Goal: Information Seeking & Learning: Learn about a topic

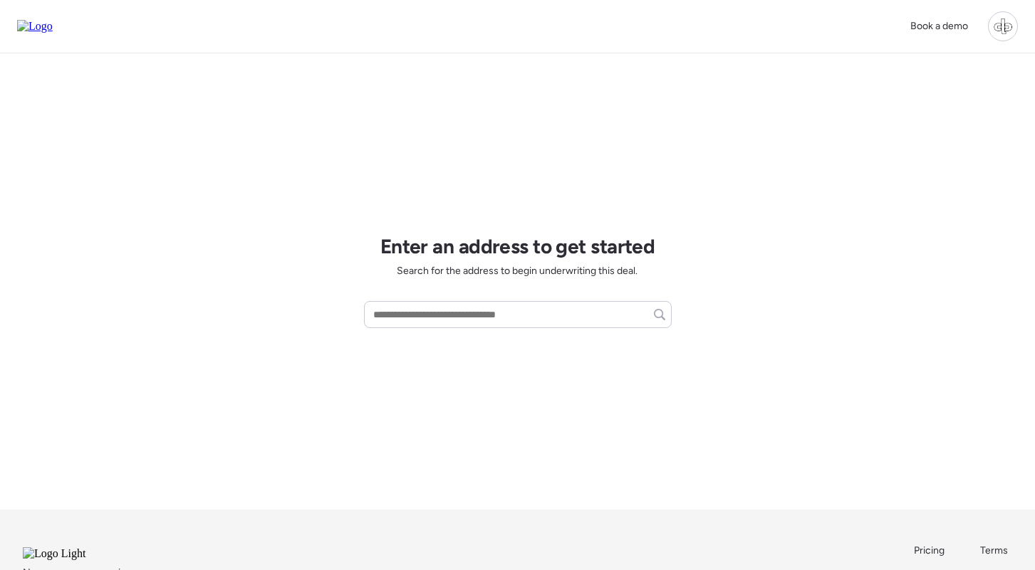
drag, startPoint x: 1002, startPoint y: 28, endPoint x: 995, endPoint y: 43, distance: 16.6
click at [1003, 28] on div at bounding box center [1003, 26] width 30 height 30
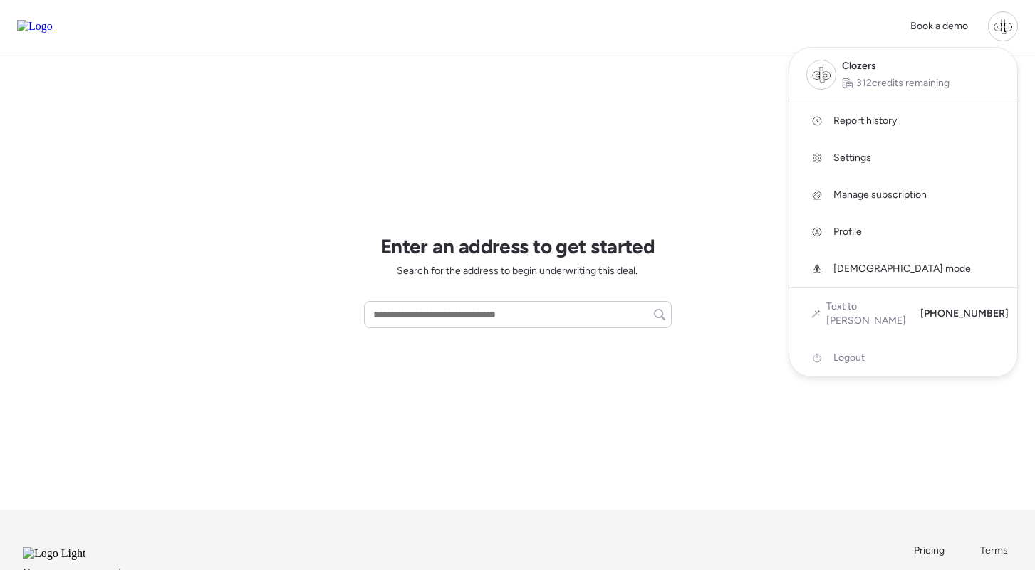
click at [852, 122] on span "Report history" at bounding box center [864, 121] width 63 height 14
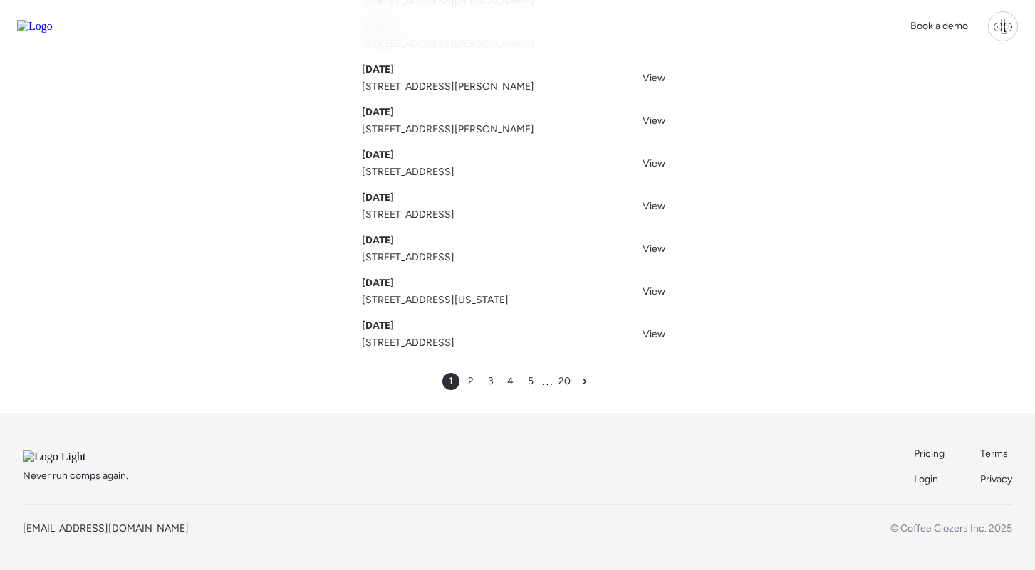
scroll to position [224, 0]
click at [469, 375] on span "2" at bounding box center [471, 382] width 6 height 14
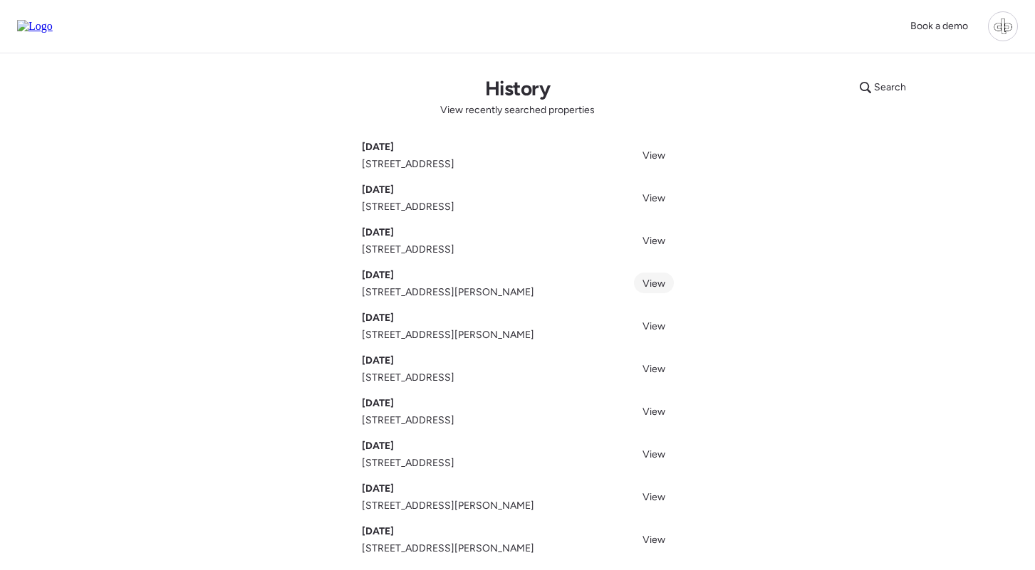
click at [649, 286] on span "View" at bounding box center [653, 284] width 23 height 12
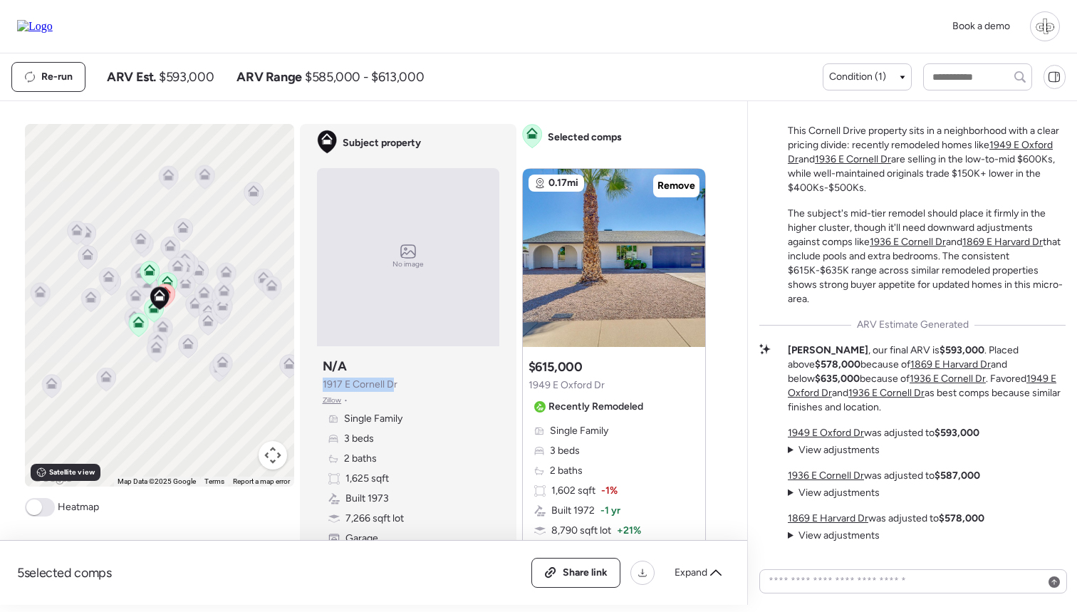
drag, startPoint x: 323, startPoint y: 380, endPoint x: 392, endPoint y: 384, distance: 69.2
click at [392, 384] on span "1917 E Cornell Dr" at bounding box center [360, 384] width 75 height 14
drag, startPoint x: 323, startPoint y: 387, endPoint x: 416, endPoint y: 387, distance: 93.3
click at [416, 387] on div "Subject property N/A 1917 E Cornell Dr Zillow • Single Family 3 beds 2 baths 1,…" at bounding box center [408, 461] width 182 height 219
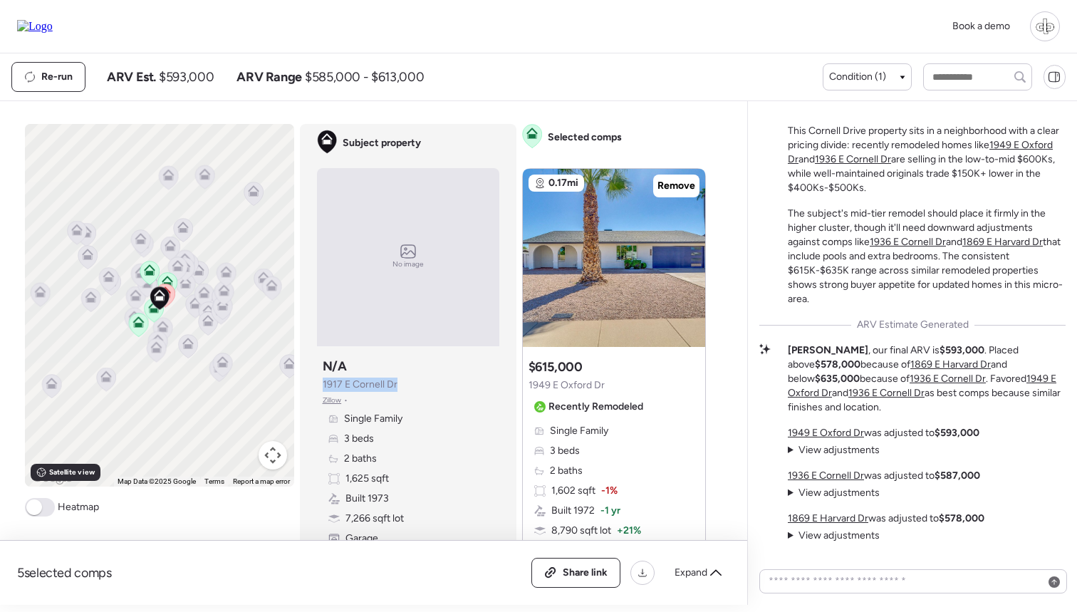
click at [416, 387] on div "Subject property N/A 1917 E Cornell Dr Zillow • Single Family 3 beds 2 baths 1,…" at bounding box center [408, 461] width 182 height 219
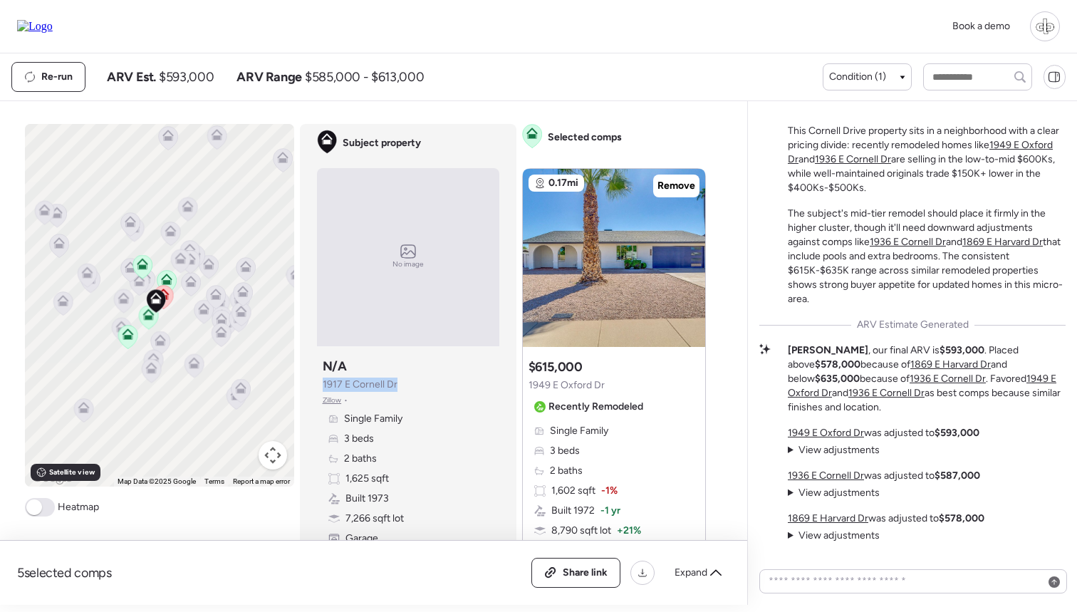
drag, startPoint x: 316, startPoint y: 384, endPoint x: 411, endPoint y: 384, distance: 94.7
click at [411, 384] on div "Subject property N/A 1917 E Cornell Dr Zillow • Single Family 3 beds 2 baths 1,…" at bounding box center [408, 461] width 182 height 219
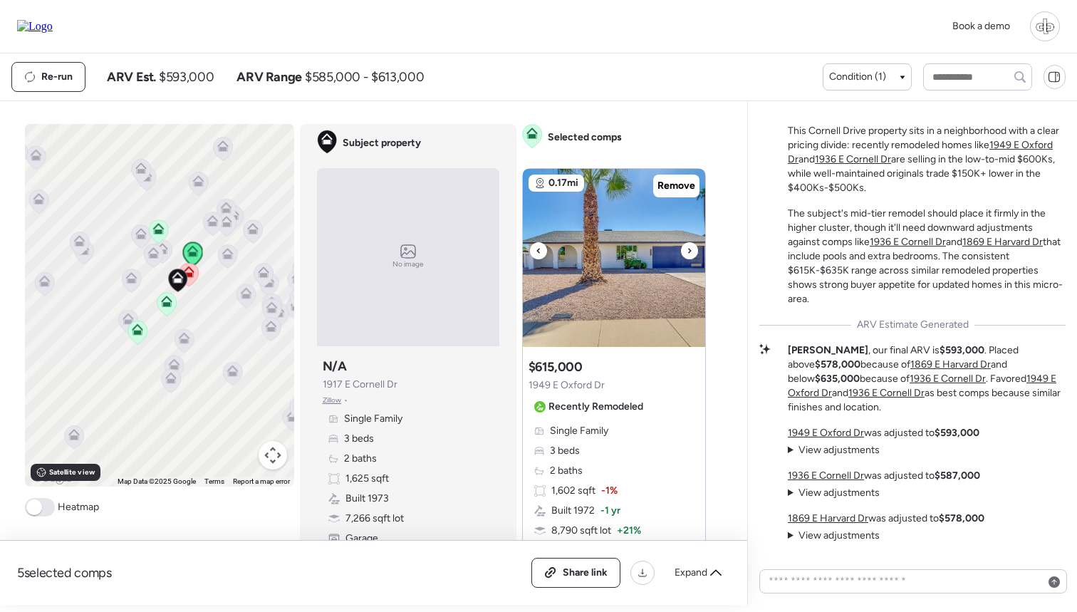
click at [556, 268] on img at bounding box center [614, 258] width 182 height 178
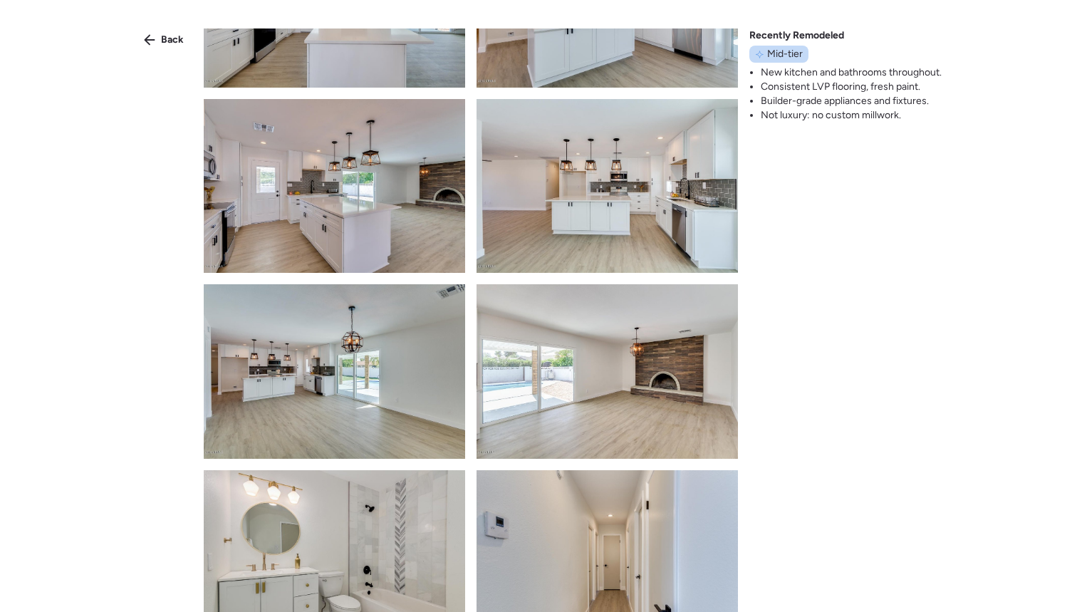
scroll to position [324, 0]
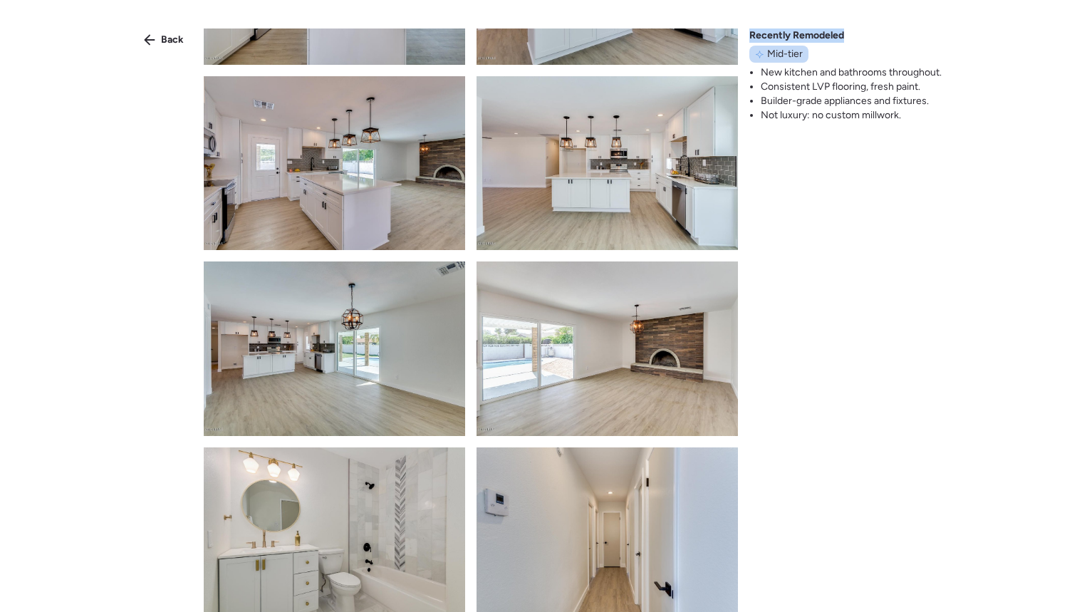
drag, startPoint x: 751, startPoint y: 34, endPoint x: 843, endPoint y: 35, distance: 91.9
click at [843, 35] on span "Recently Remodeled" at bounding box center [796, 35] width 95 height 14
drag, startPoint x: 766, startPoint y: 52, endPoint x: 805, endPoint y: 53, distance: 38.5
click at [805, 53] on div "Mid-tier" at bounding box center [778, 54] width 59 height 17
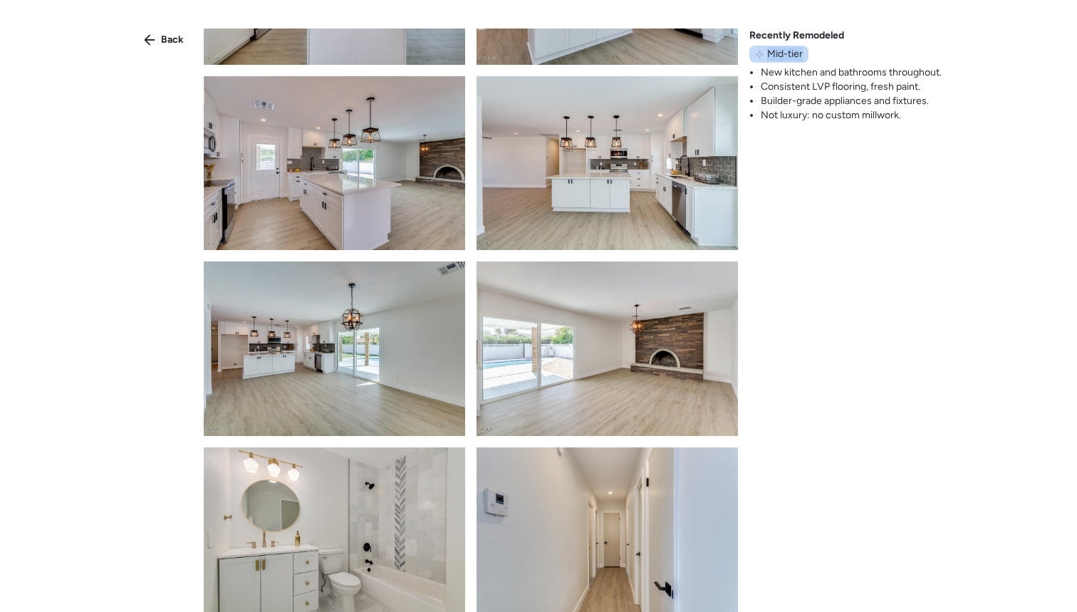
click at [805, 53] on div "Mid-tier" at bounding box center [778, 54] width 59 height 17
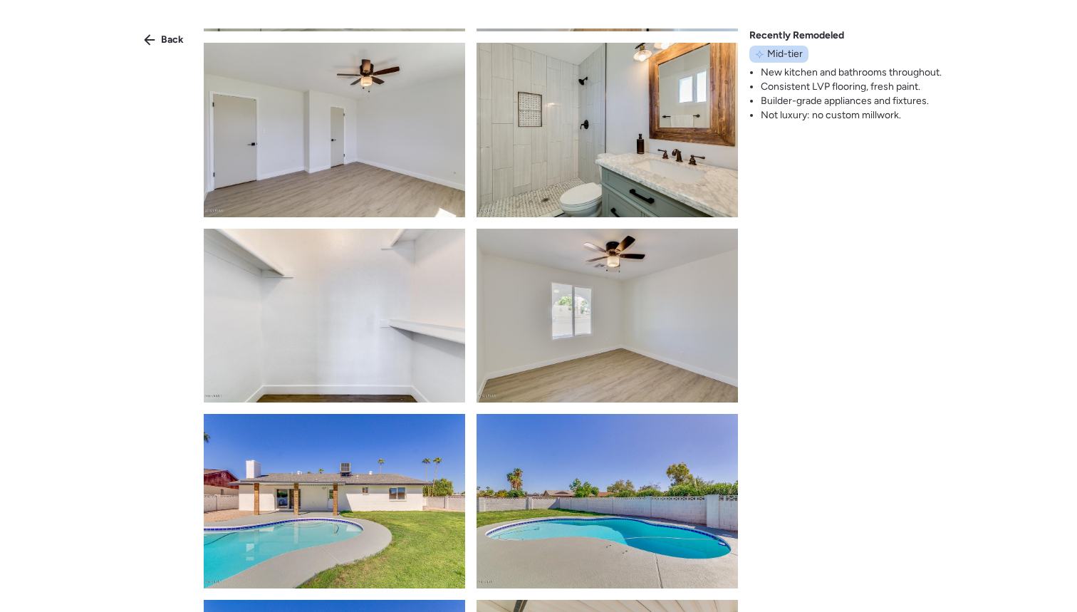
scroll to position [917, 0]
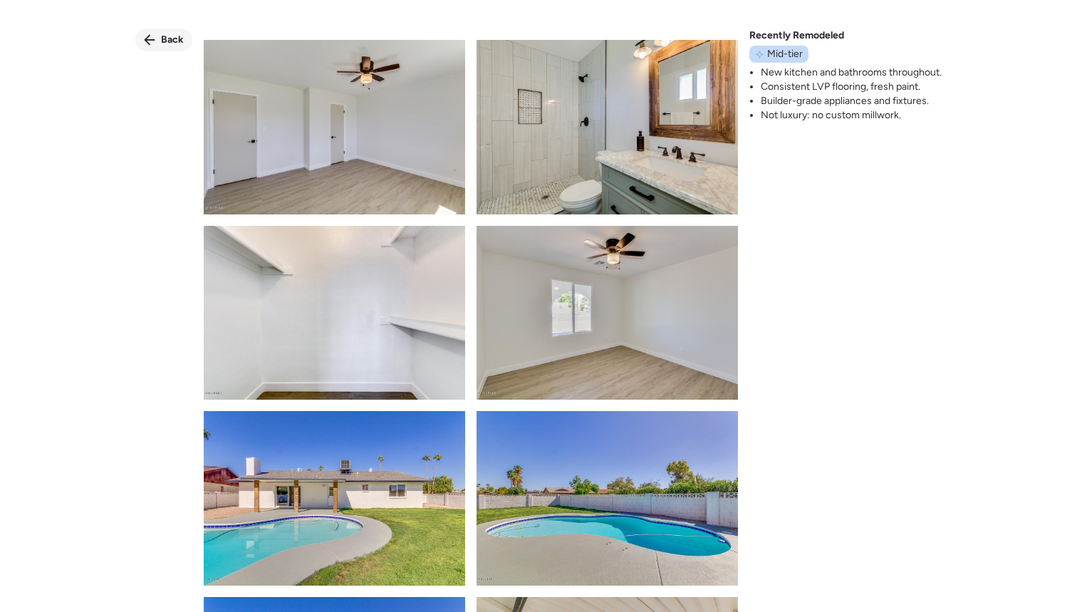
click at [166, 37] on span "Back" at bounding box center [172, 40] width 23 height 14
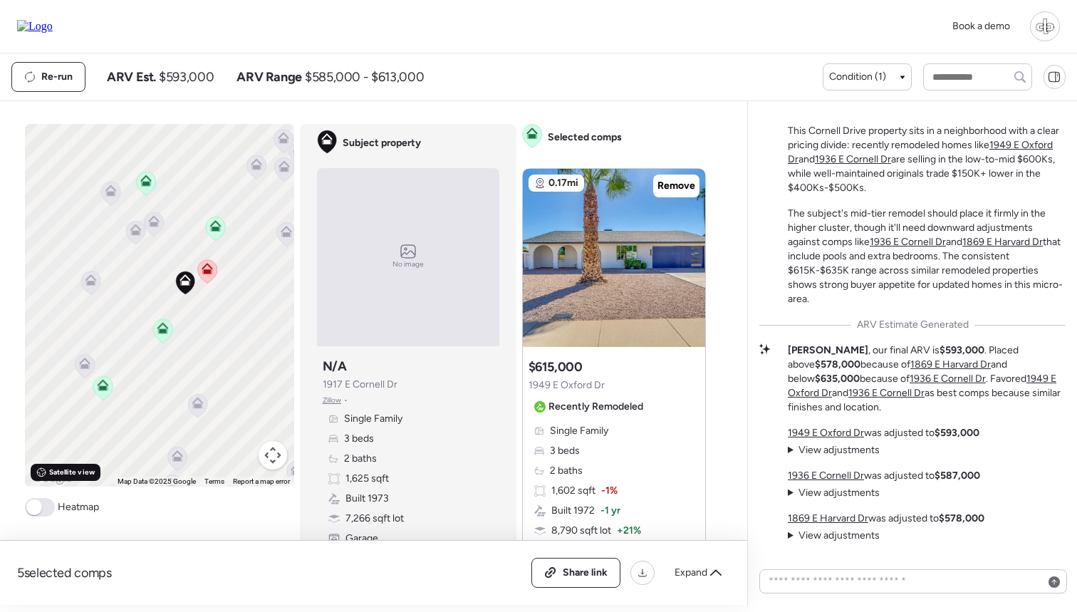
click at [65, 474] on span "Satellite view" at bounding box center [72, 471] width 46 height 11
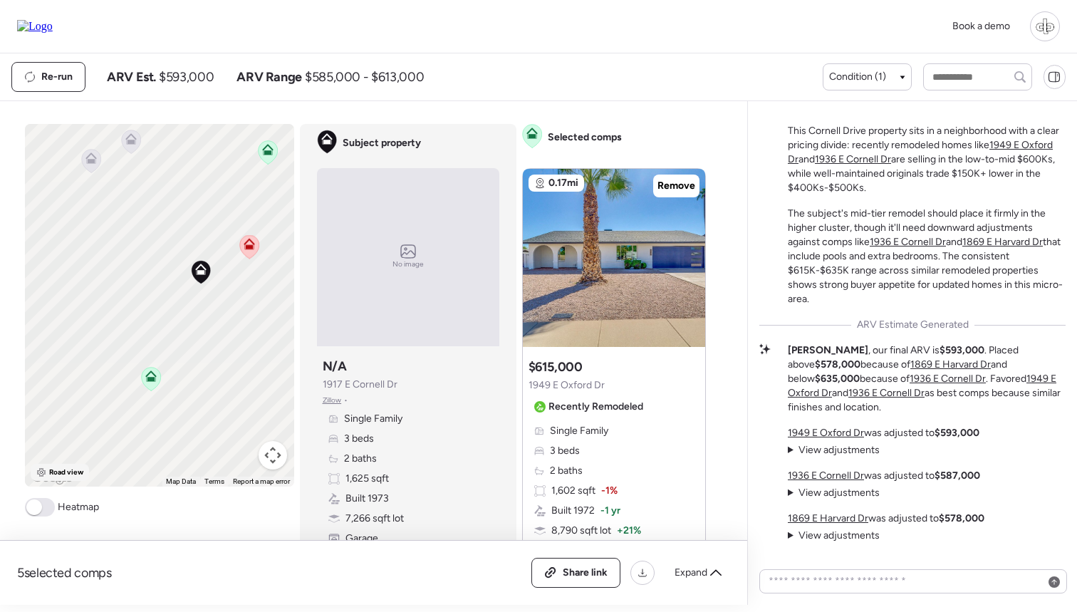
click at [55, 476] on span "Road view" at bounding box center [66, 471] width 35 height 11
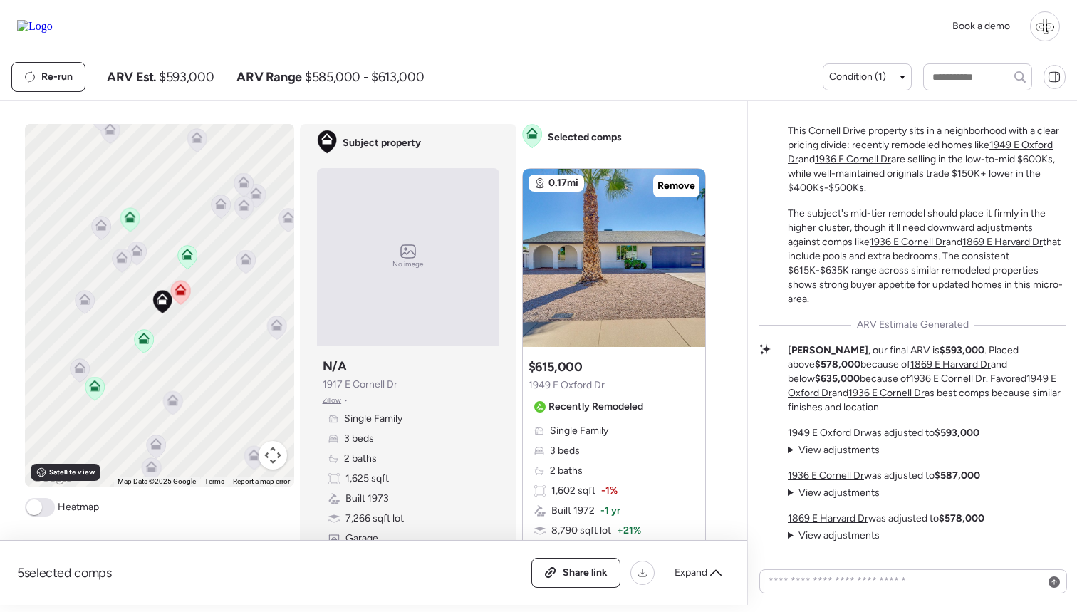
drag, startPoint x: 218, startPoint y: 332, endPoint x: 180, endPoint y: 336, distance: 38.0
click at [180, 336] on div "To activate drag with keyboard, press Alt + Enter. Once in keyboard drag state,…" at bounding box center [159, 305] width 269 height 362
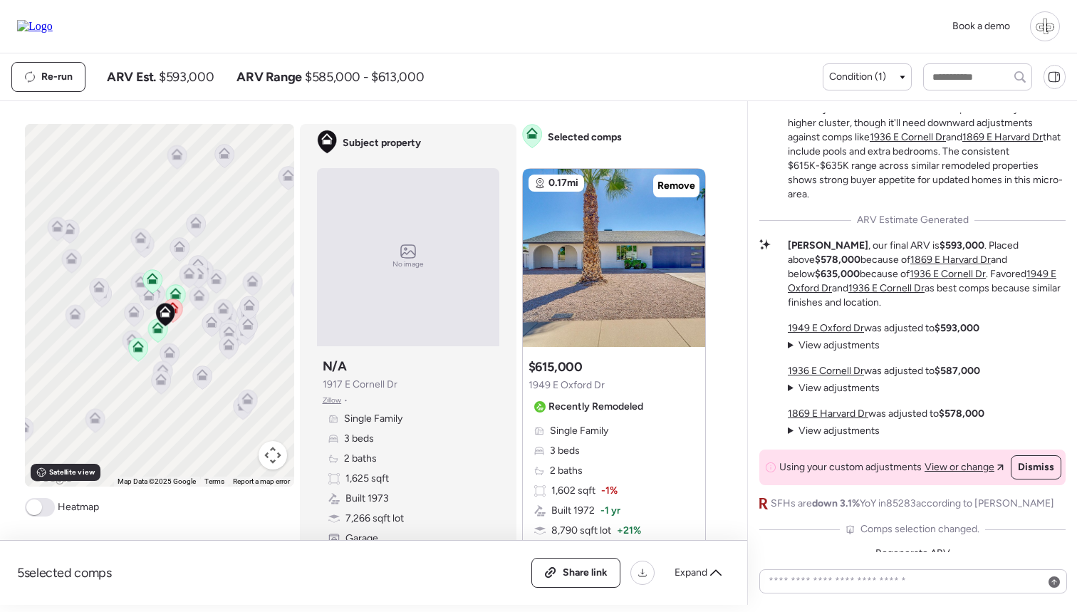
scroll to position [-11, 0]
click at [844, 342] on span "View adjustments" at bounding box center [838, 343] width 81 height 12
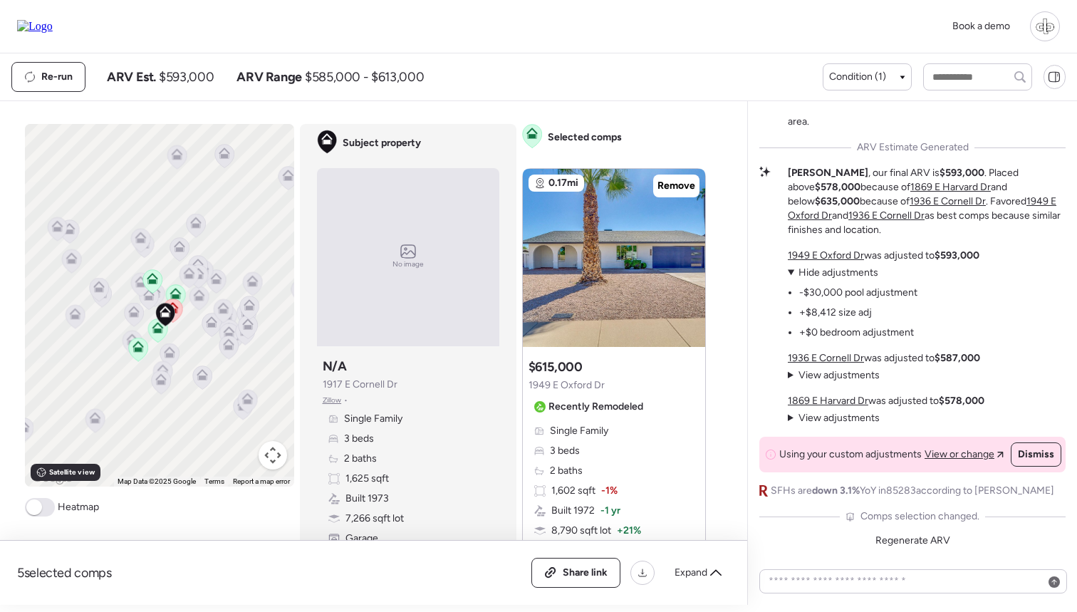
scroll to position [0, 0]
drag, startPoint x: 806, startPoint y: 290, endPoint x: 889, endPoint y: 292, distance: 82.6
click at [889, 292] on li "-$30,000 pool adjustment" at bounding box center [858, 293] width 118 height 14
drag, startPoint x: 809, startPoint y: 312, endPoint x: 845, endPoint y: 313, distance: 36.3
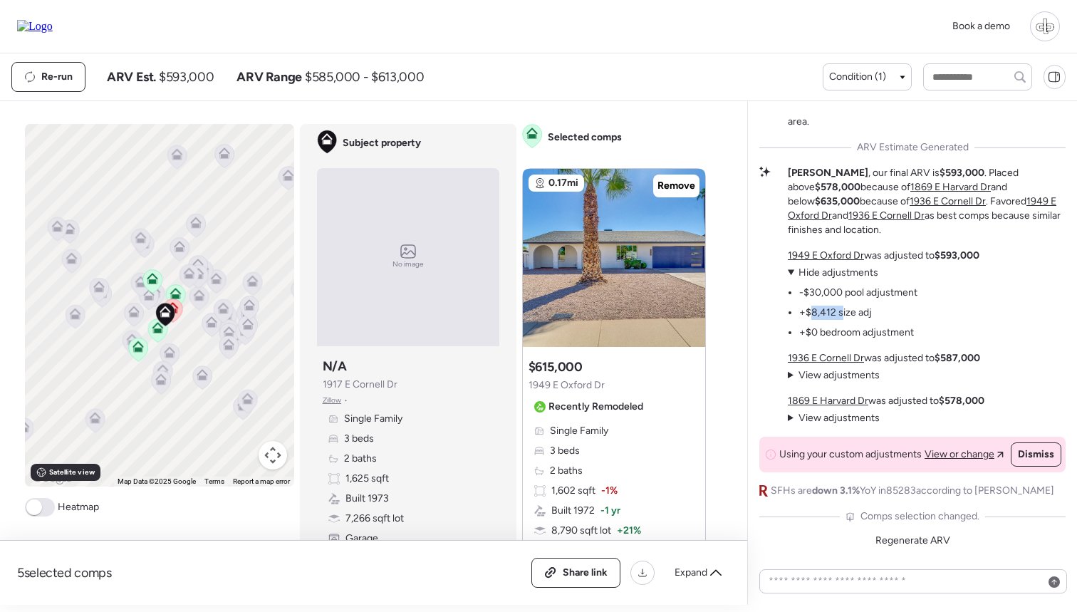
click at [844, 313] on li "+$8,412 size adj" at bounding box center [835, 312] width 73 height 14
click at [845, 313] on li "+$8,412 size adj" at bounding box center [835, 312] width 73 height 14
drag, startPoint x: 168, startPoint y: 75, endPoint x: 206, endPoint y: 75, distance: 37.7
click at [206, 75] on span "$593,000" at bounding box center [186, 76] width 55 height 17
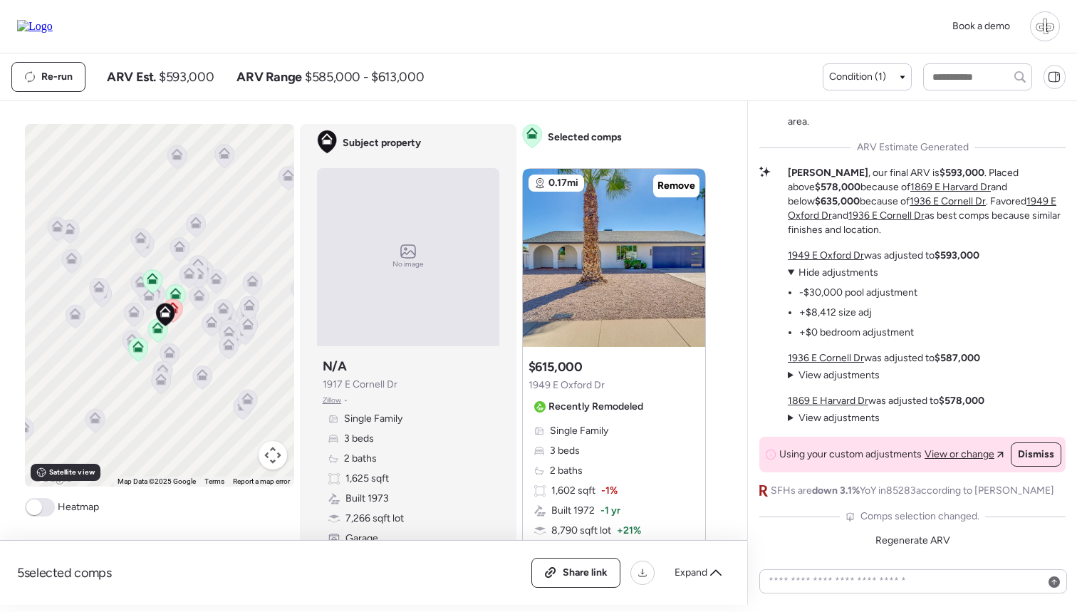
click at [703, 45] on div "Book a demo" at bounding box center [538, 26] width 1077 height 53
click at [448, 61] on div "Re-run ARV Est. $593,000 ARV Range $585,000 - $613,000 Condition (1)" at bounding box center [538, 76] width 1077 height 47
